Goal: Transaction & Acquisition: Purchase product/service

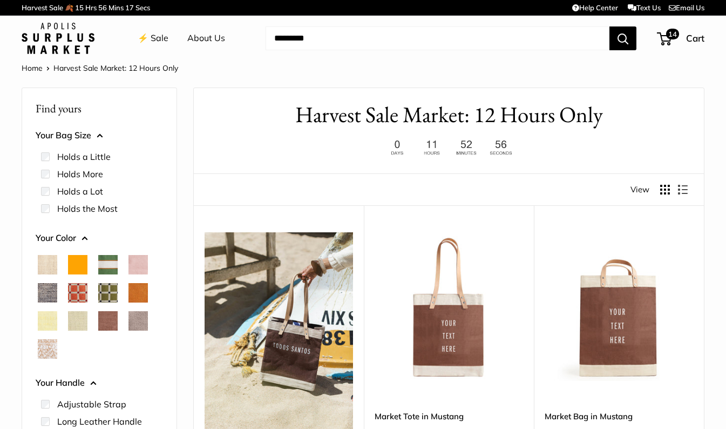
click at [46, 262] on span "Natural" at bounding box center [47, 264] width 19 height 19
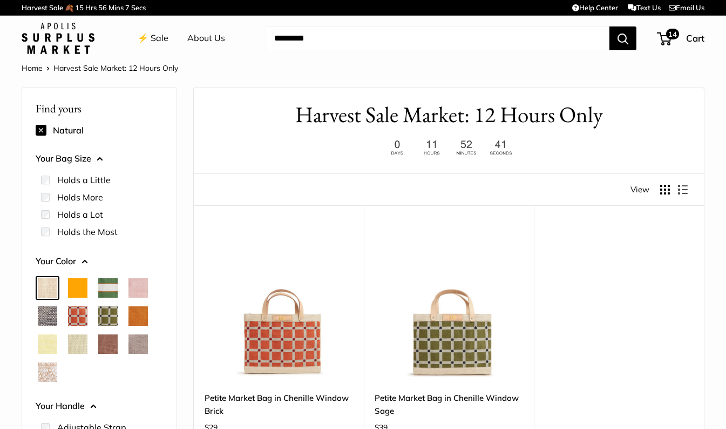
click at [93, 196] on label "Holds More" at bounding box center [80, 197] width 46 height 13
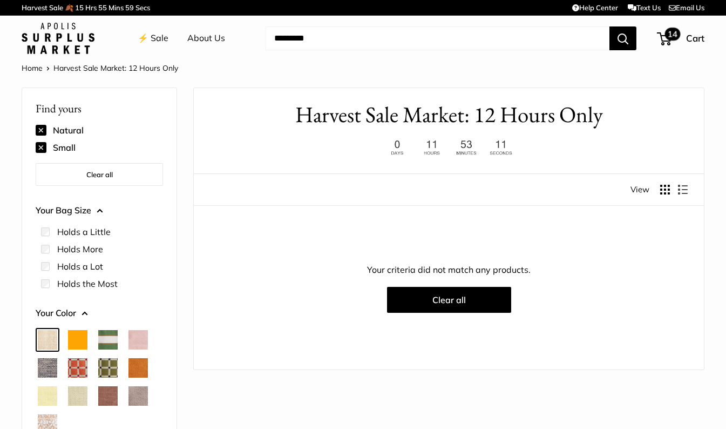
click at [667, 37] on span "14" at bounding box center [673, 34] width 16 height 13
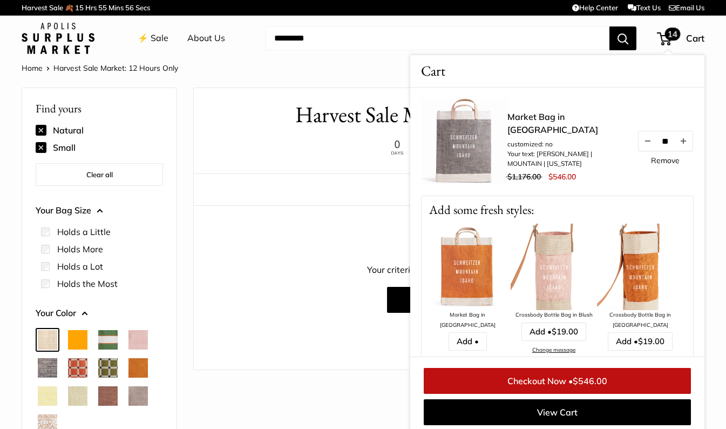
click at [232, 152] on div at bounding box center [449, 147] width 478 height 21
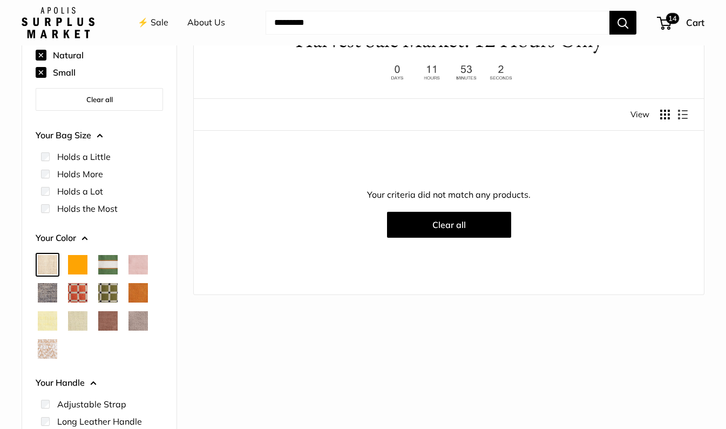
scroll to position [54, 0]
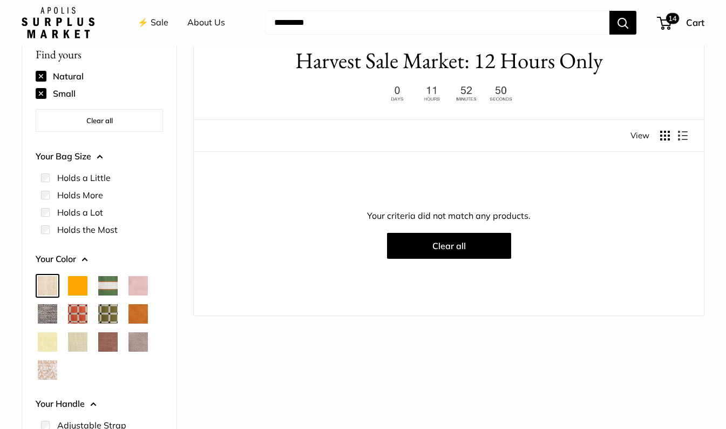
click at [50, 286] on span "Natural" at bounding box center [47, 285] width 19 height 19
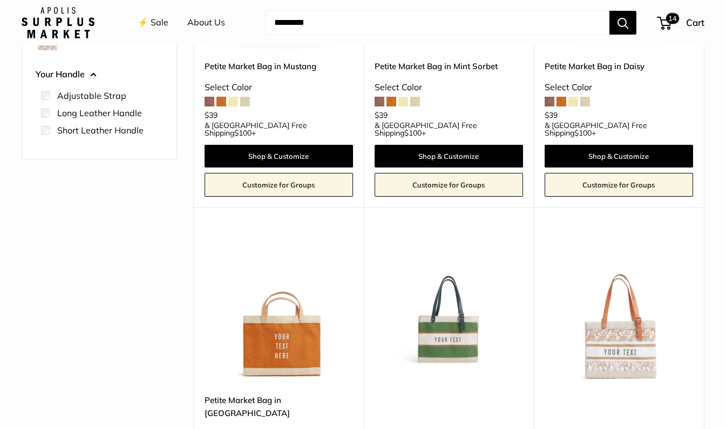
scroll to position [137, 0]
